Goal: Check status: Check status

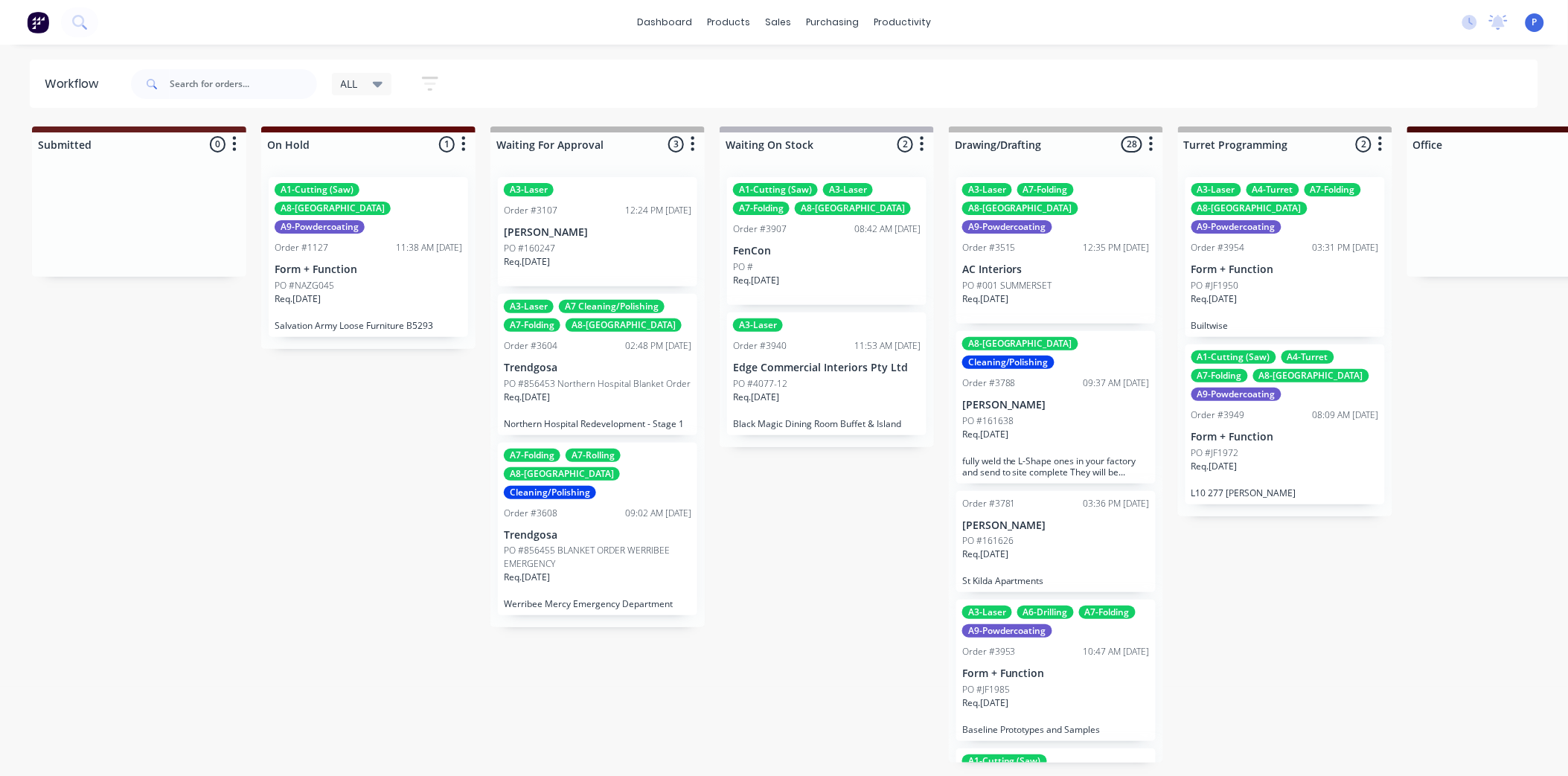
click at [429, 86] on icon "button" at bounding box center [430, 83] width 16 height 19
click at [278, 82] on input "text" at bounding box center [243, 83] width 148 height 30
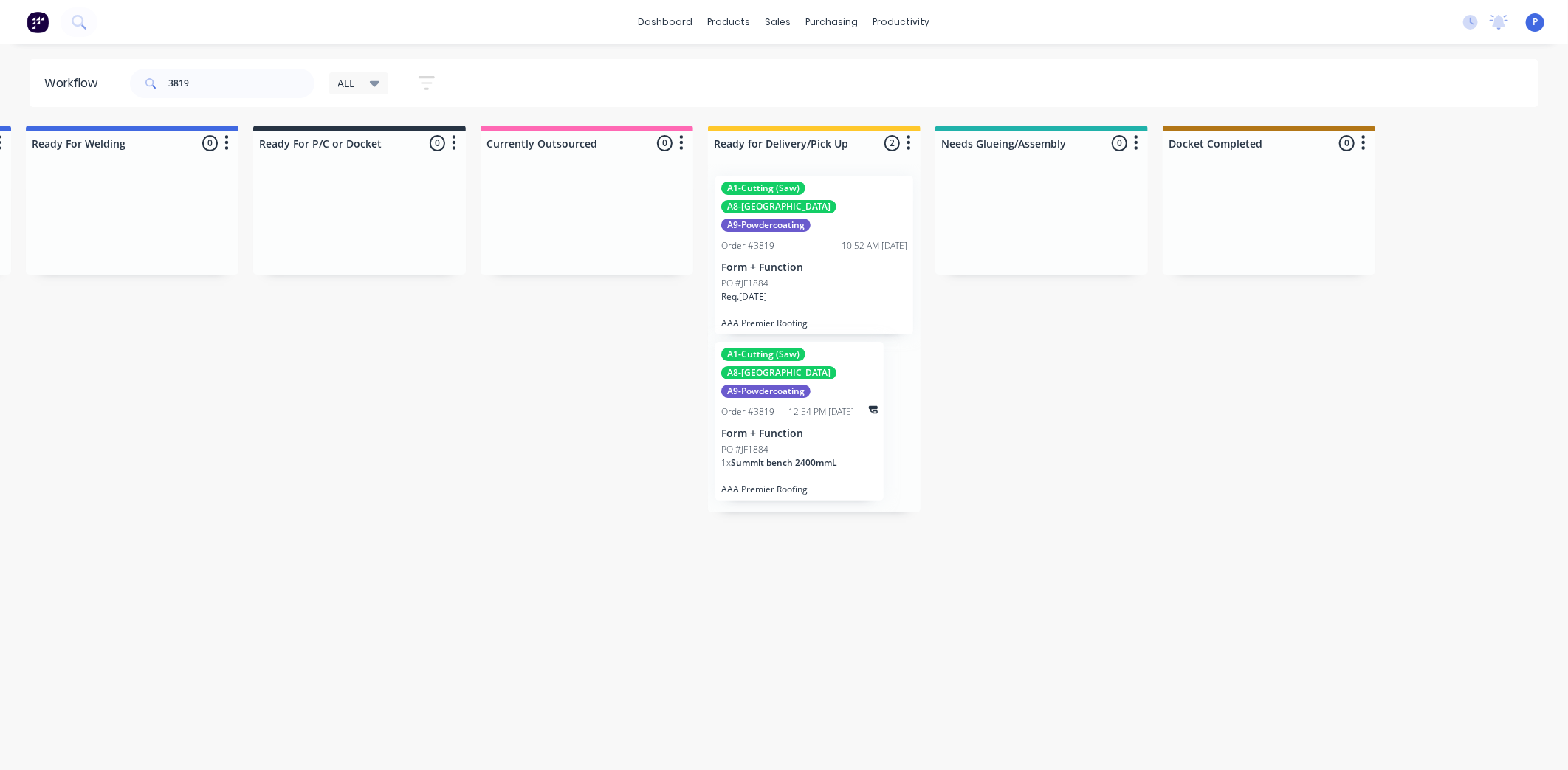
drag, startPoint x: 734, startPoint y: 474, endPoint x: 826, endPoint y: 481, distance: 92.3
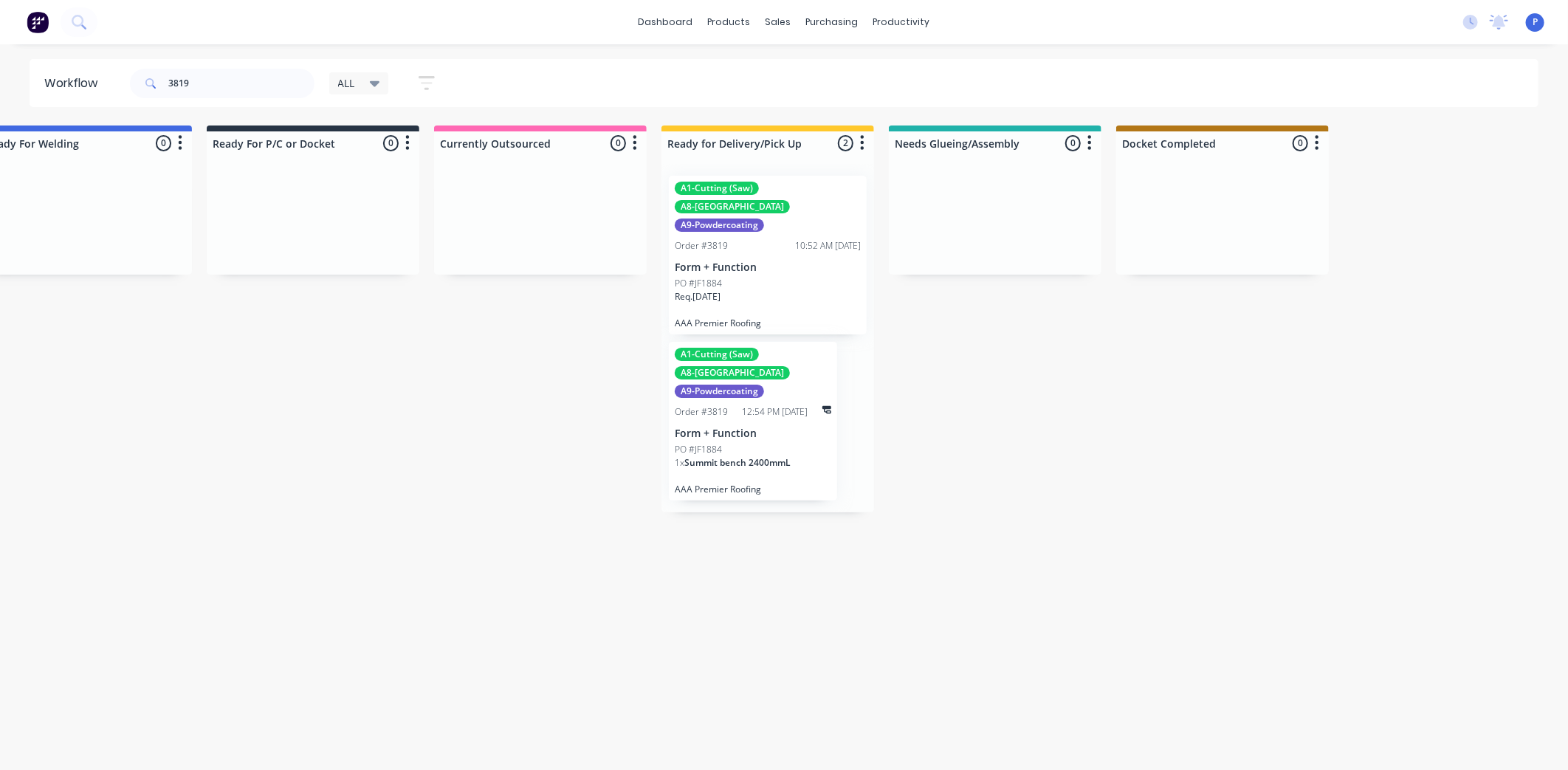
click at [424, 80] on icon "button" at bounding box center [427, 83] width 16 height 19
click at [416, 173] on icon at bounding box center [416, 176] width 11 height 6
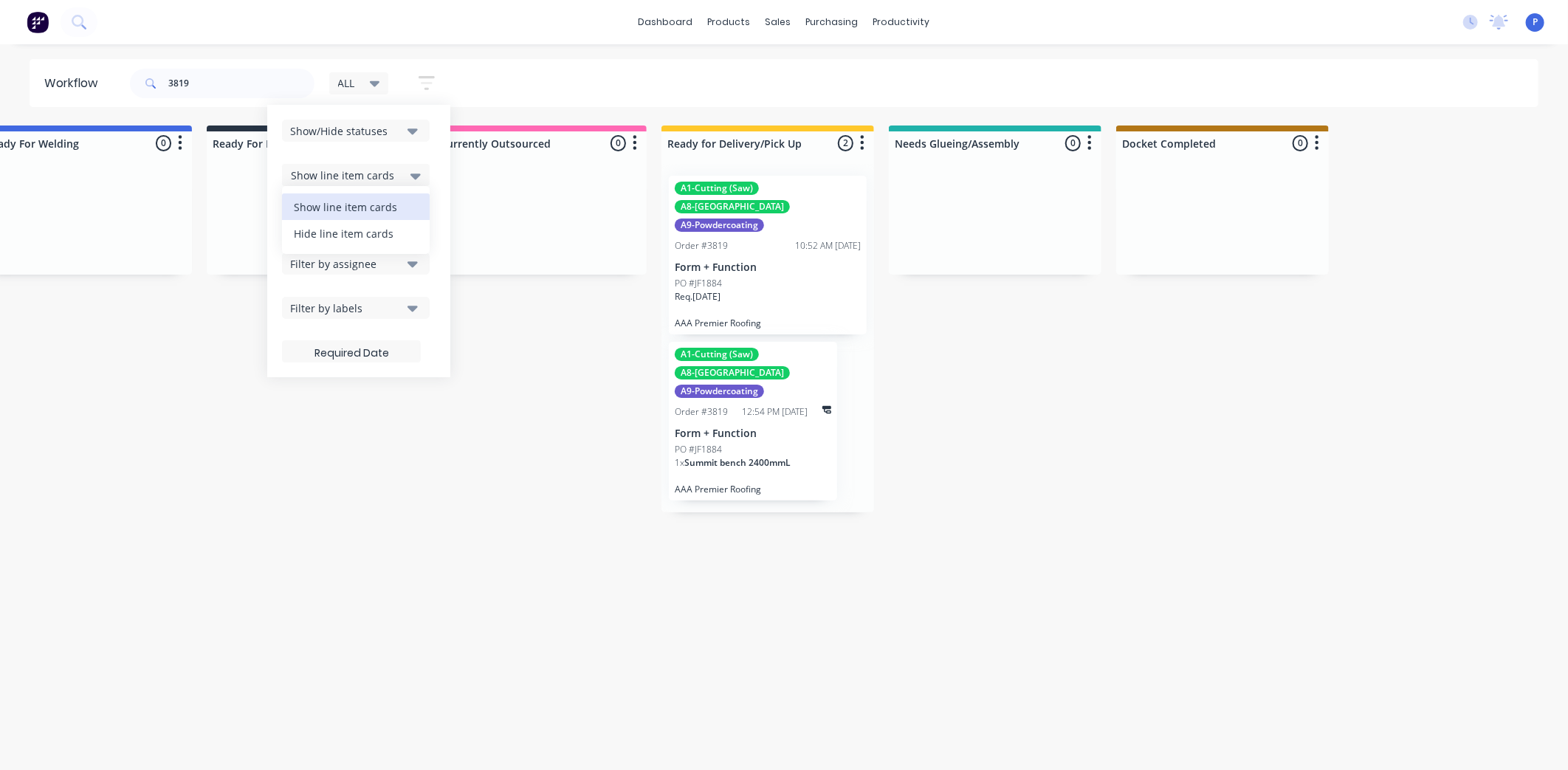
click at [403, 238] on div "Hide line item cards" at bounding box center [356, 234] width 147 height 27
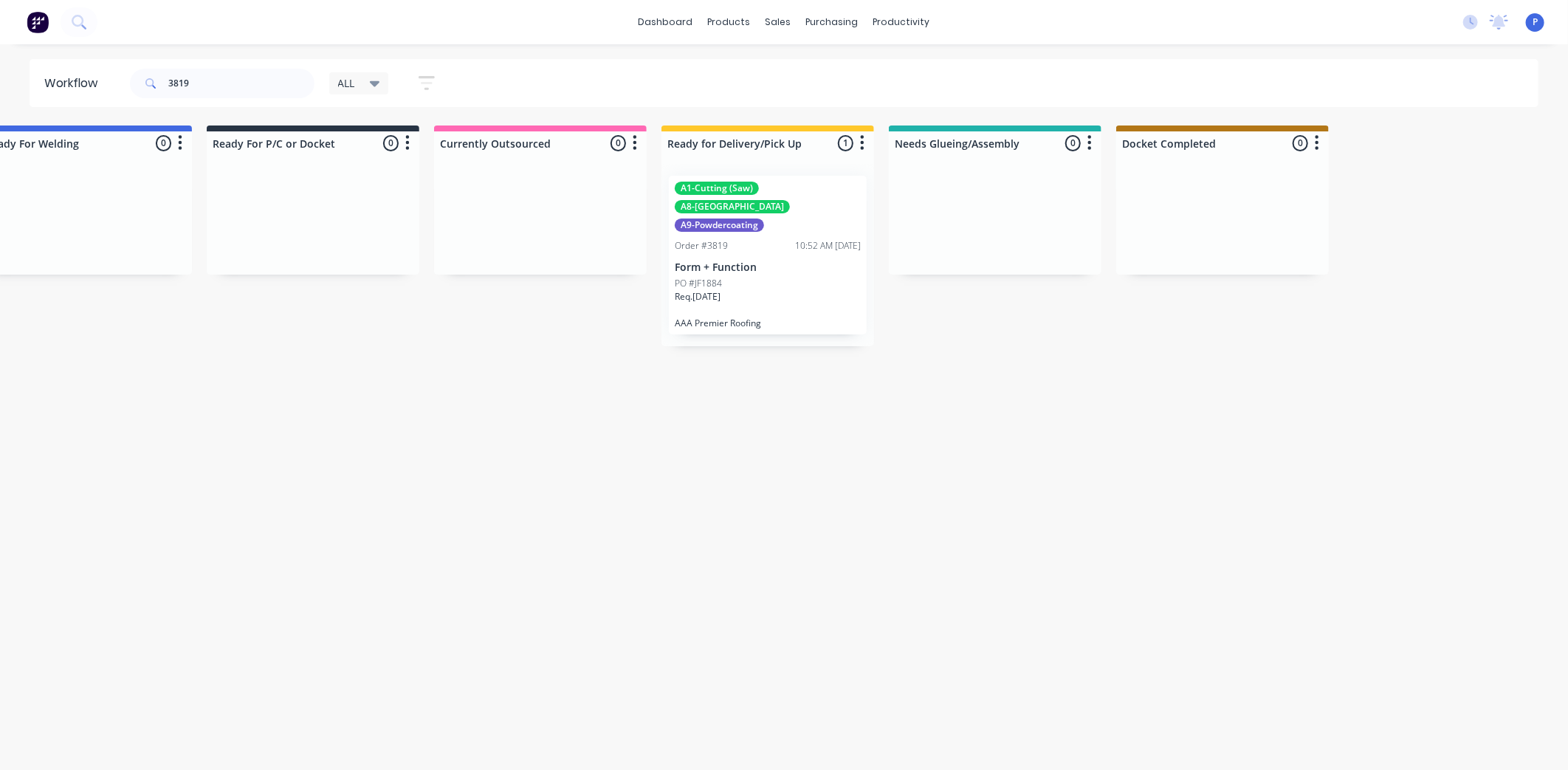
drag, startPoint x: 524, startPoint y: 365, endPoint x: 623, endPoint y: 366, distance: 99.0
click at [200, 83] on input "3819" at bounding box center [241, 83] width 146 height 30
type input "3"
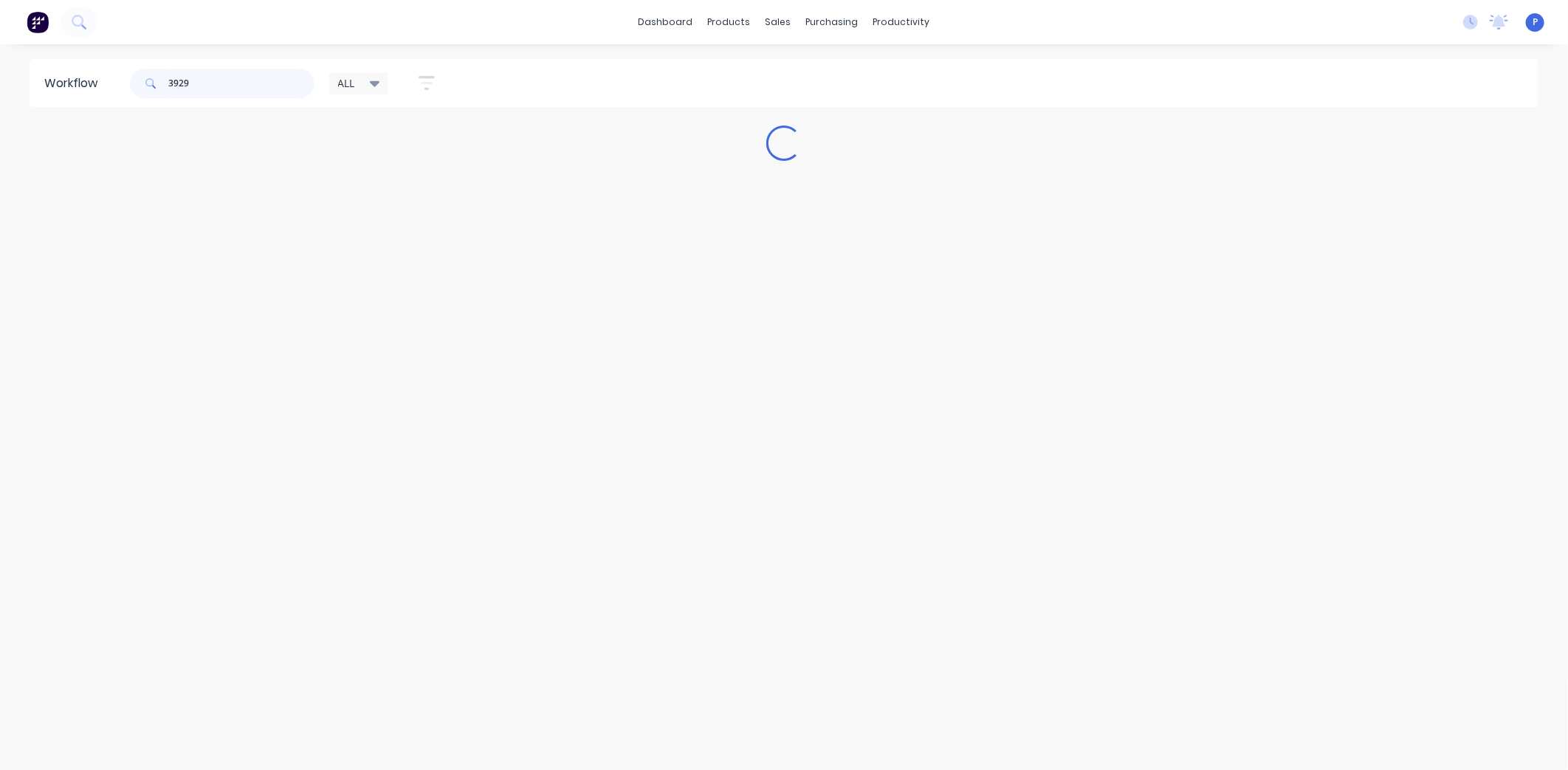
scroll to position [0, 0]
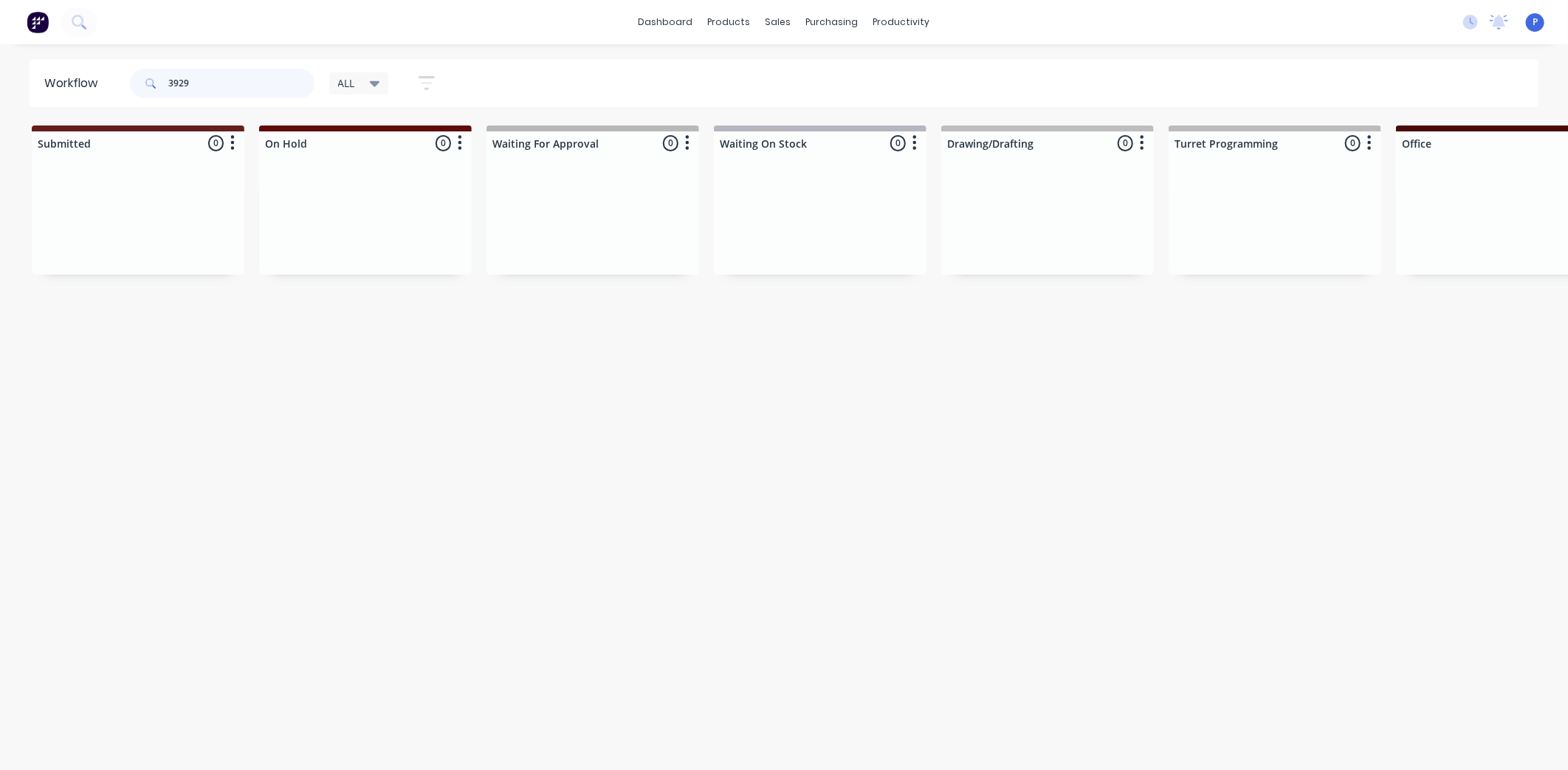
type input "3929"
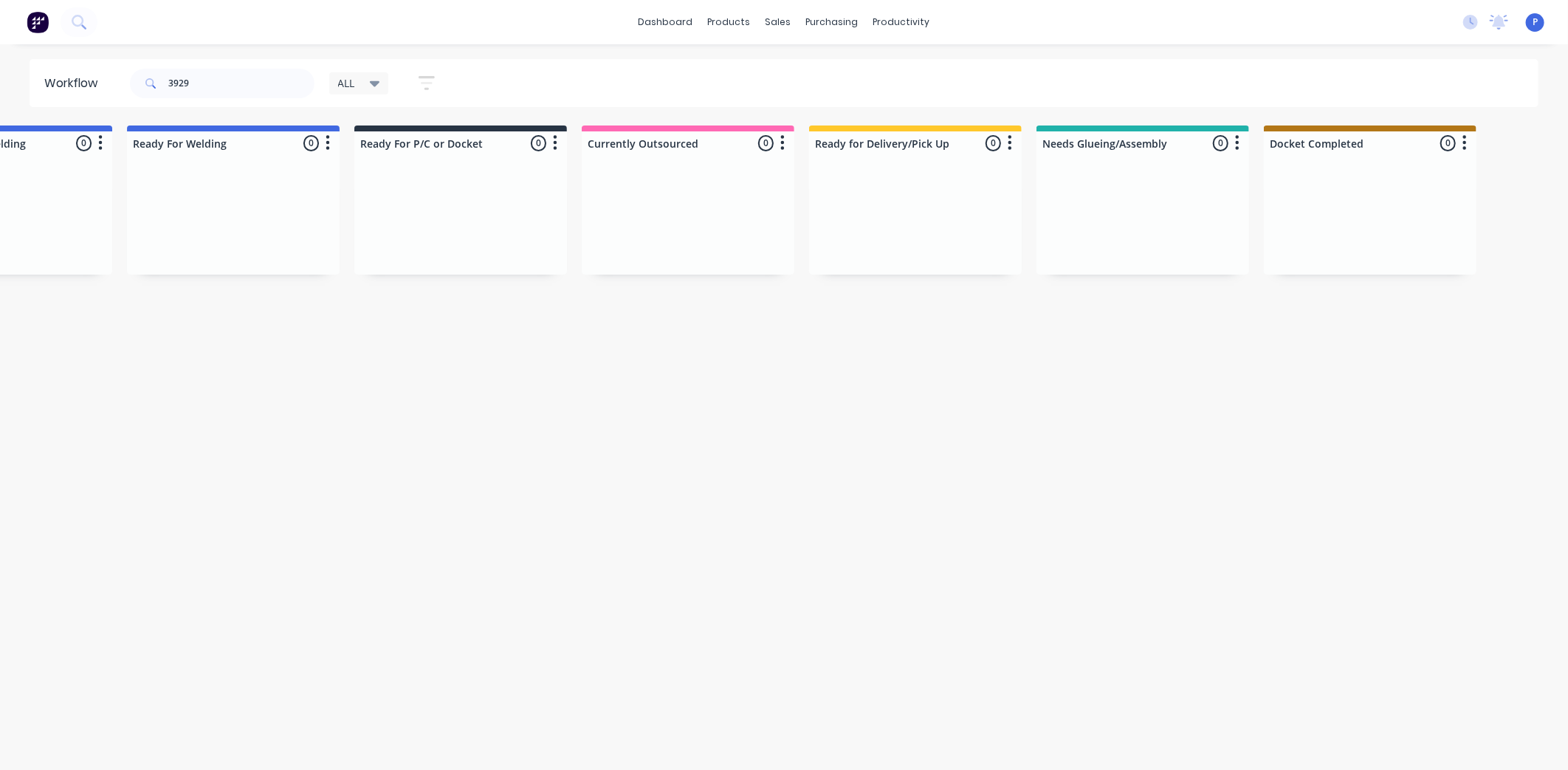
scroll to position [0, 3463]
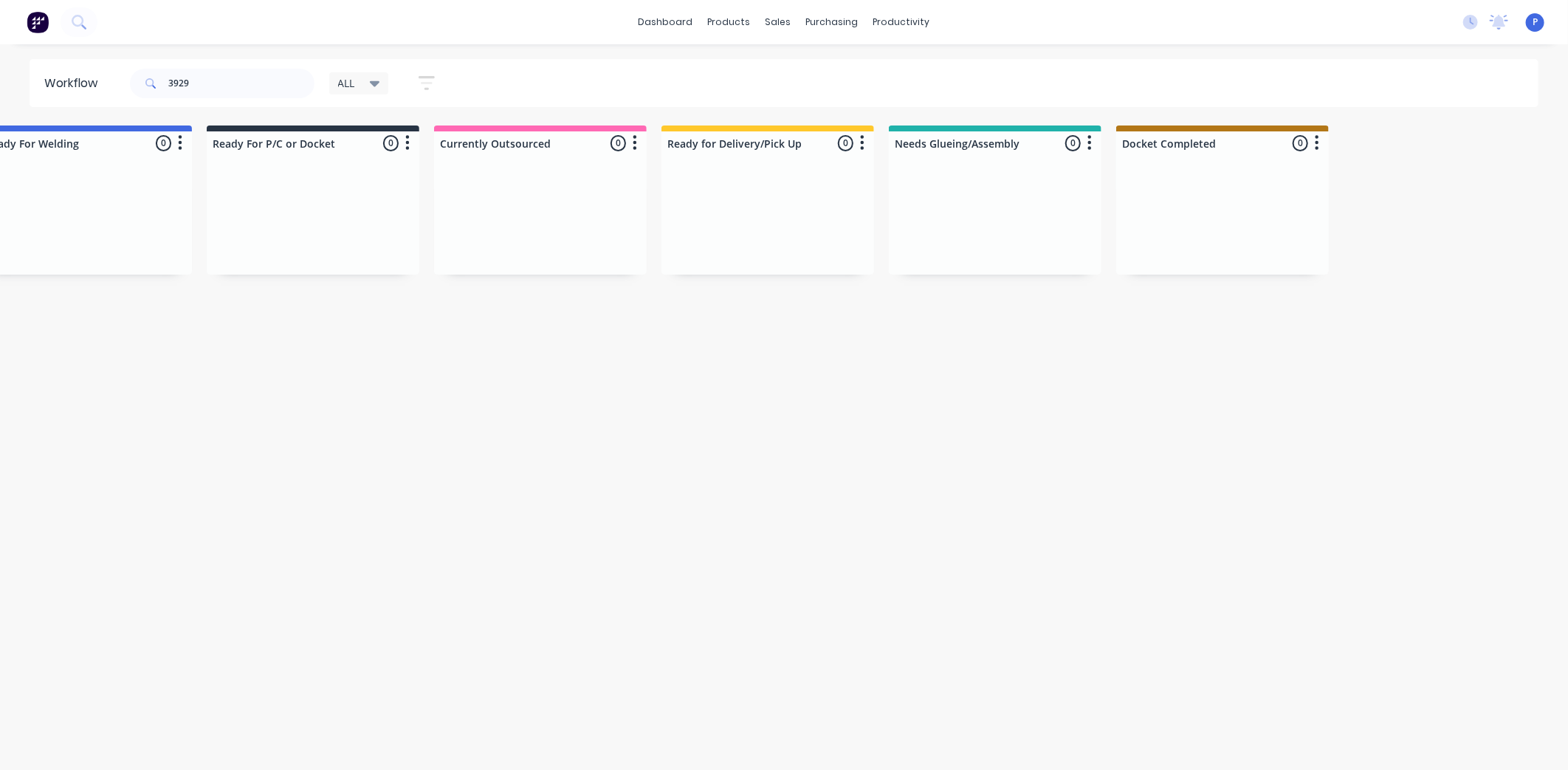
drag, startPoint x: 450, startPoint y: 403, endPoint x: 545, endPoint y: 429, distance: 98.5
click at [776, 26] on div "sales" at bounding box center [778, 22] width 40 height 22
click at [828, 74] on div "Sales Orders" at bounding box center [833, 70] width 60 height 13
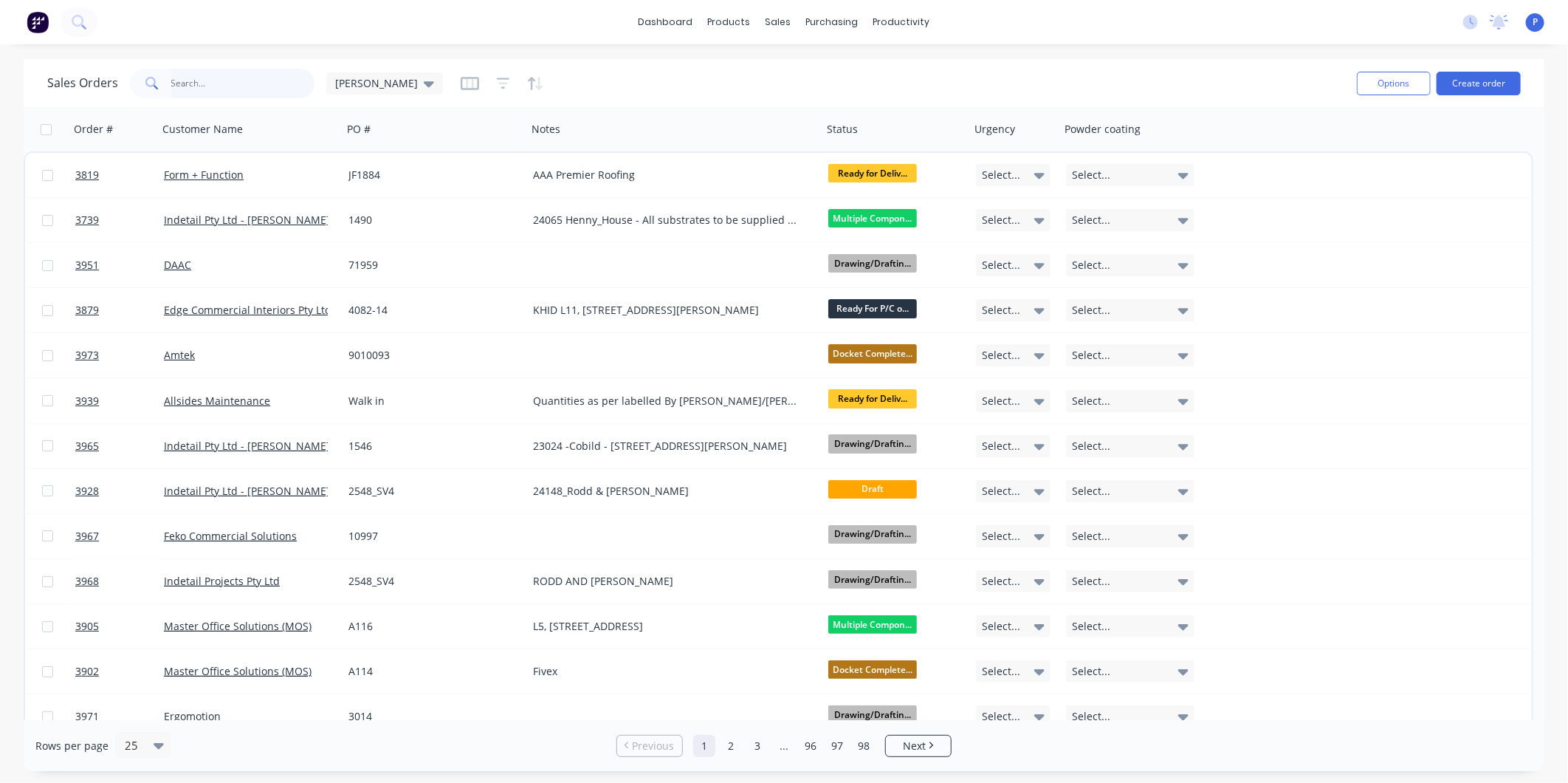
click at [227, 79] on input "text" at bounding box center [244, 83] width 144 height 30
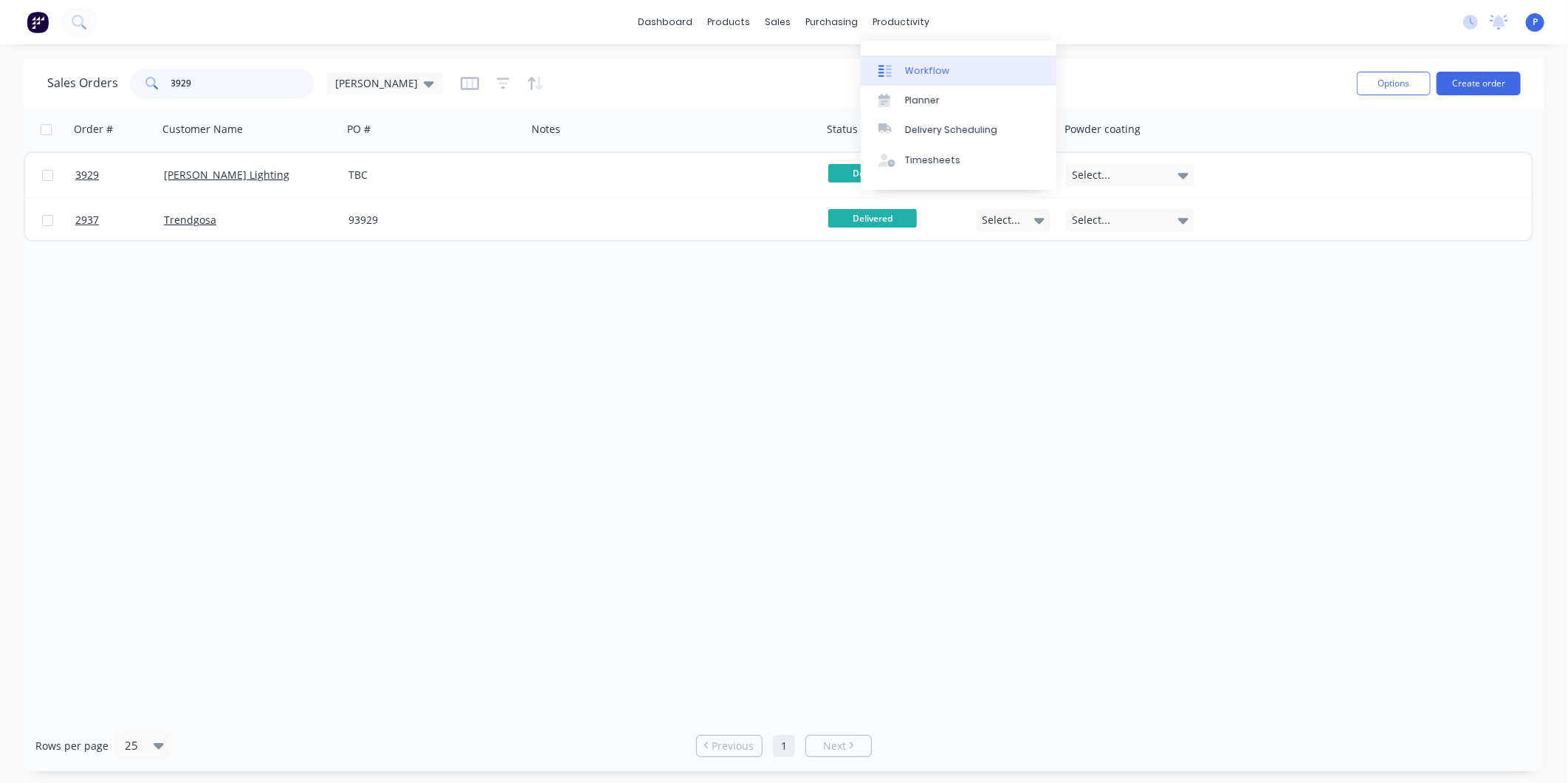
type input "3929"
click at [918, 73] on div "Workflow" at bounding box center [926, 70] width 44 height 13
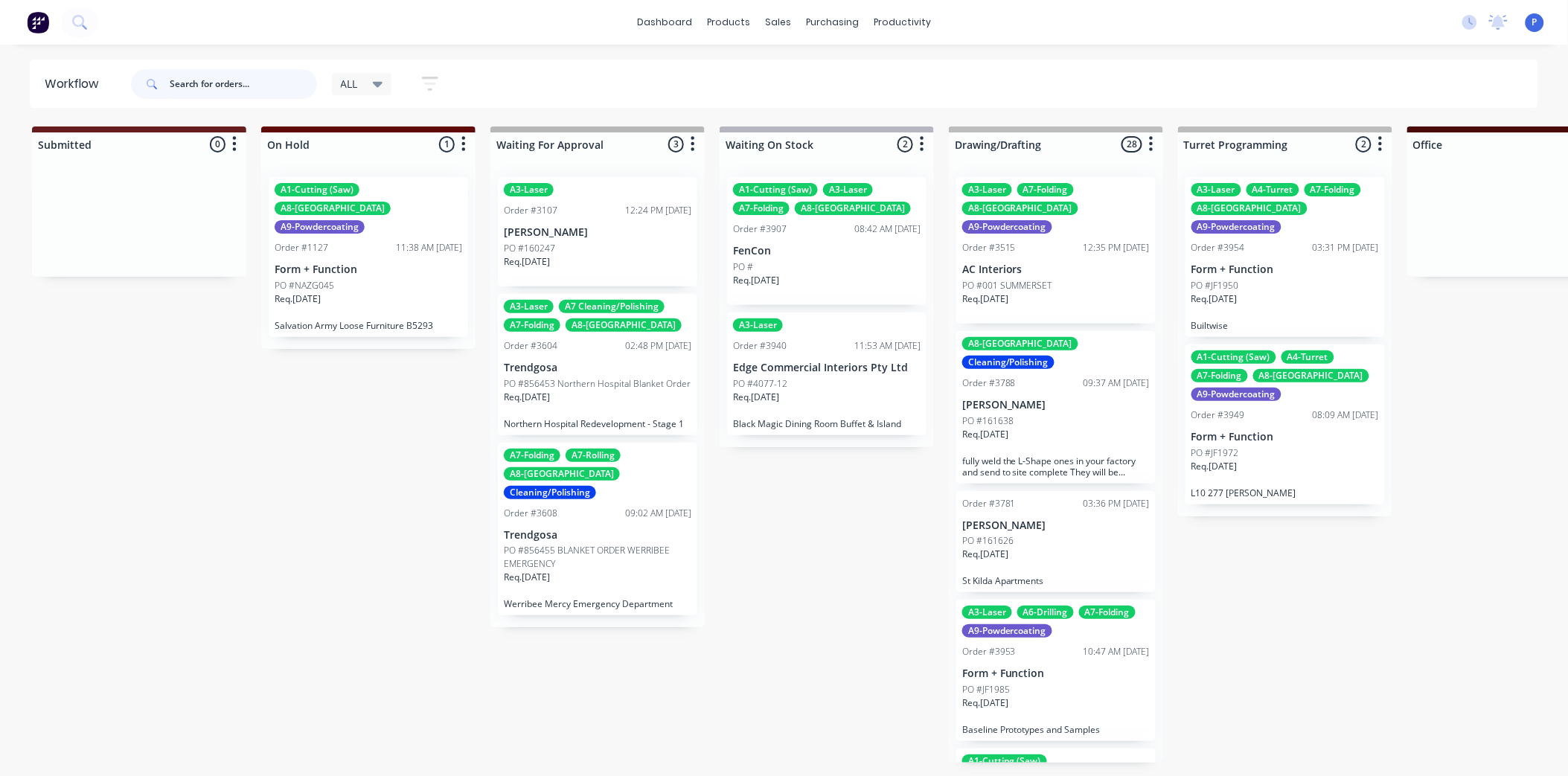
click at [298, 85] on input "text" at bounding box center [243, 83] width 148 height 30
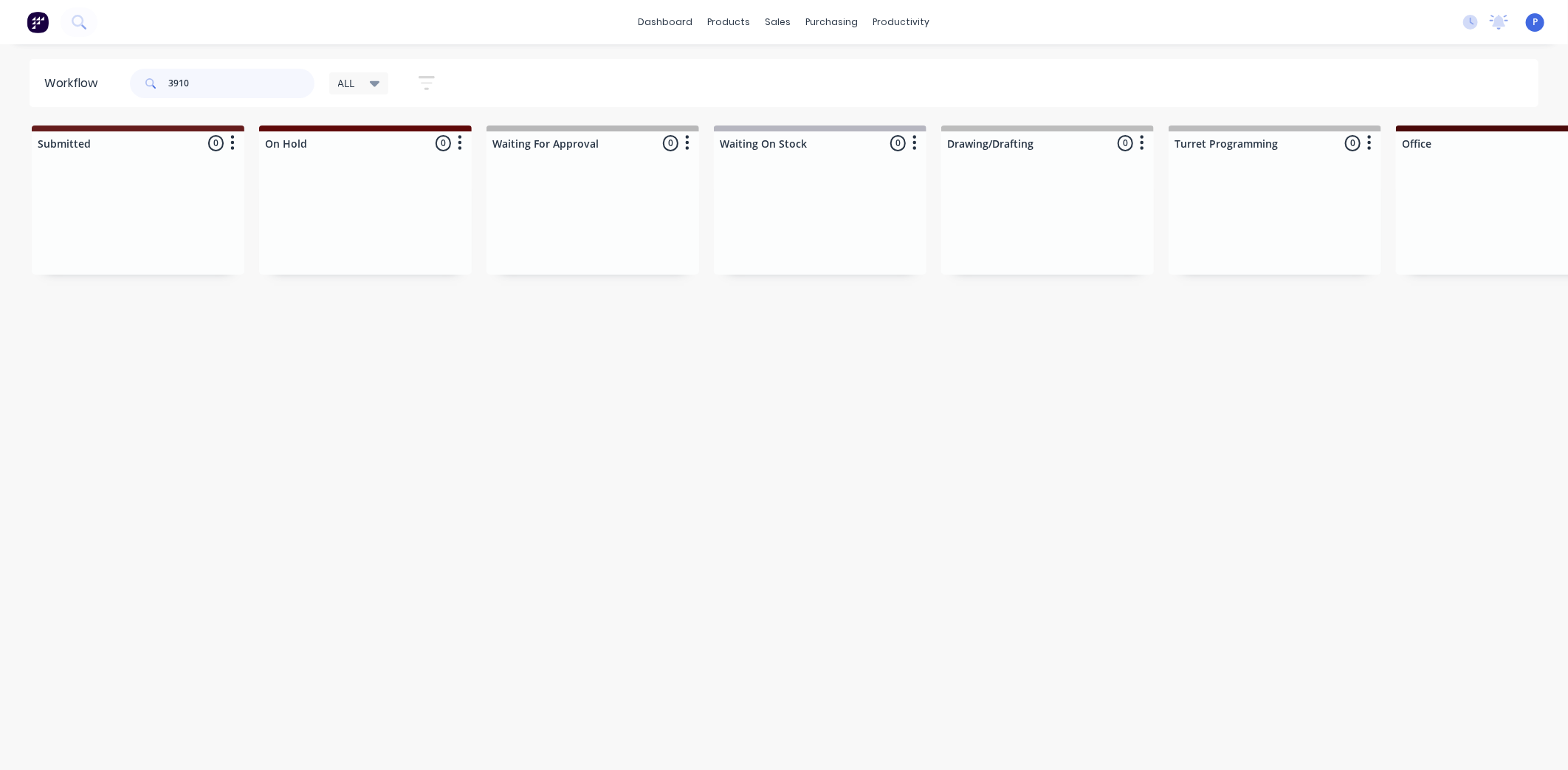
type input "3910"
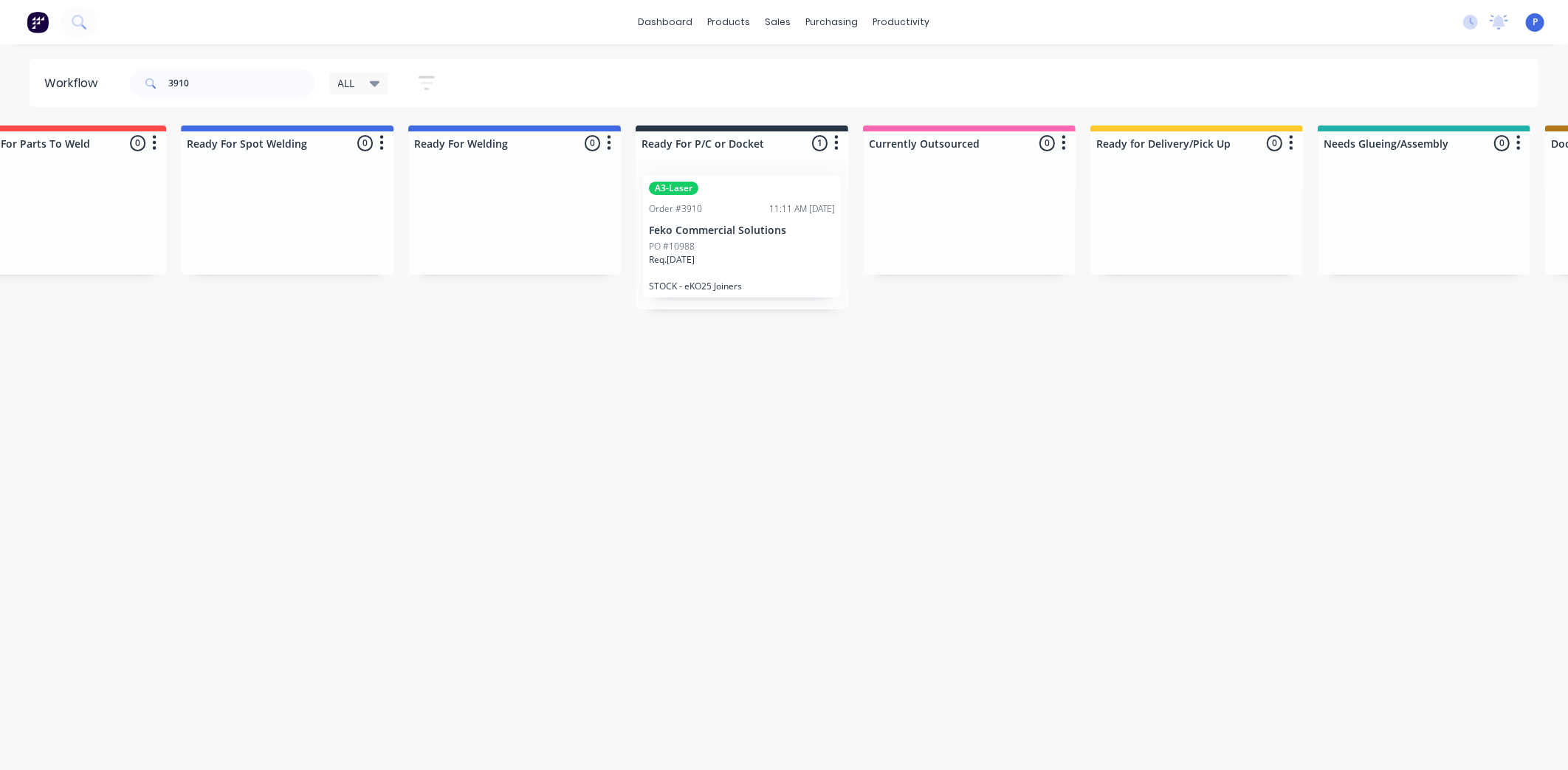
scroll to position [0, 3338]
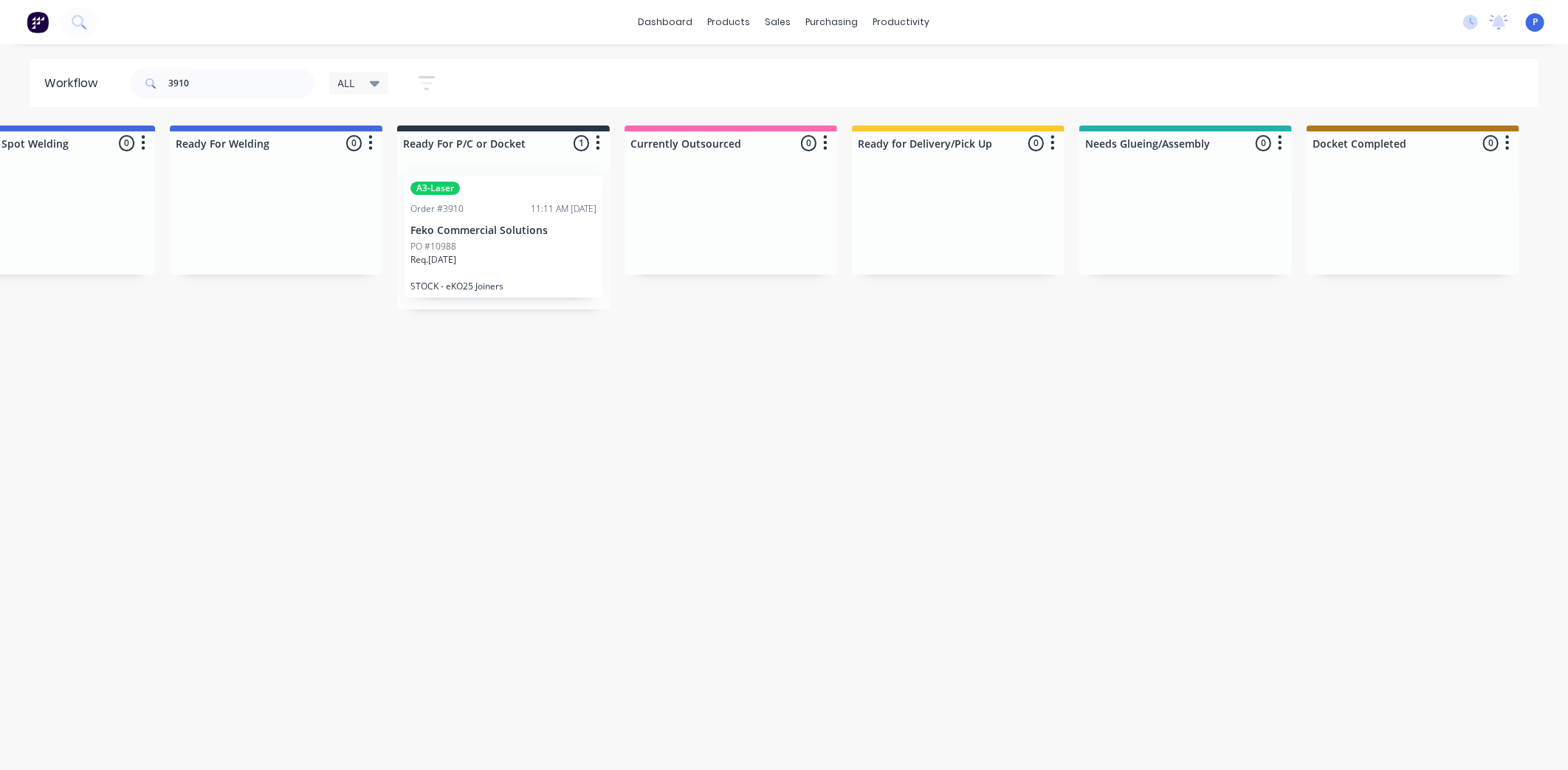
drag, startPoint x: 498, startPoint y: 391, endPoint x: 614, endPoint y: 416, distance: 118.7
